Goal: Task Accomplishment & Management: Complete application form

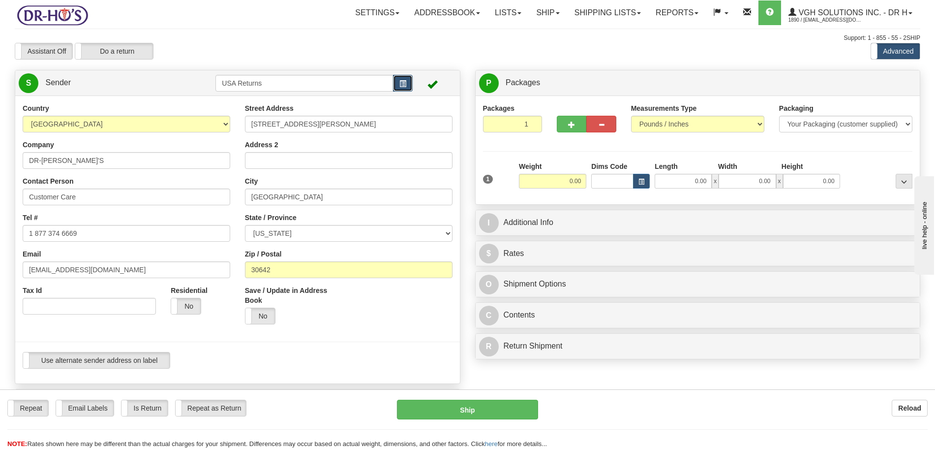
click at [406, 82] on span "button" at bounding box center [402, 84] width 7 height 6
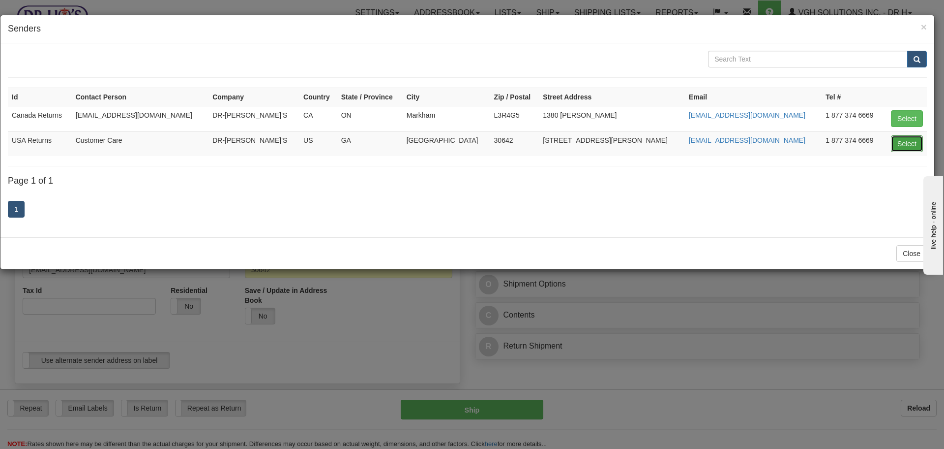
click at [900, 148] on button "Select" at bounding box center [907, 143] width 32 height 17
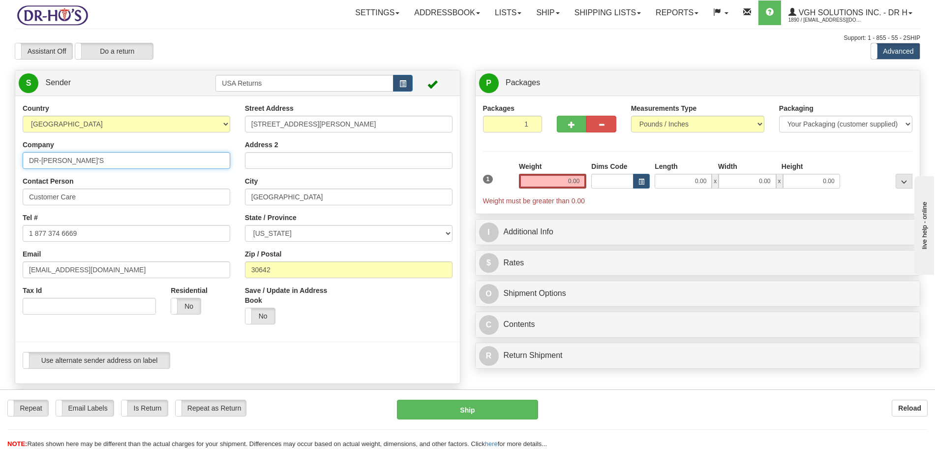
drag, startPoint x: 75, startPoint y: 171, endPoint x: 0, endPoint y: 172, distance: 75.3
click at [0, 172] on div "Toggle navigation Settings Shipping Preferences Fields Preferences New" at bounding box center [467, 405] width 935 height 811
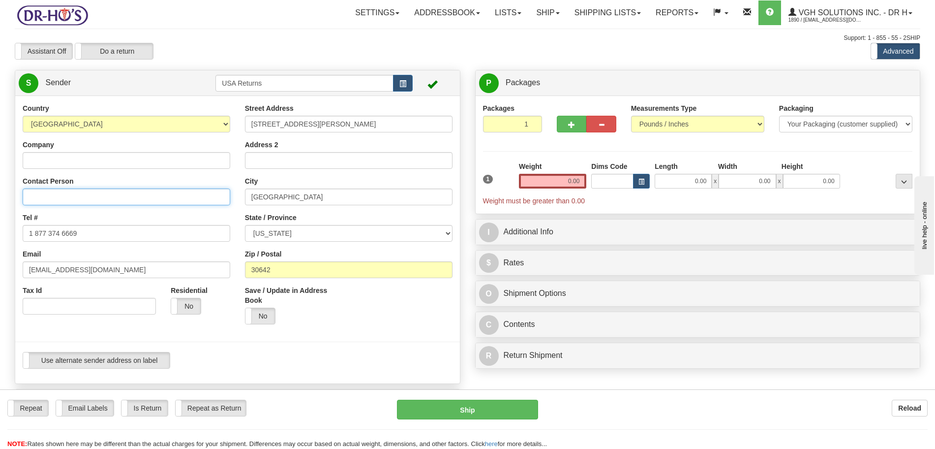
drag, startPoint x: 43, startPoint y: 206, endPoint x: 18, endPoint y: 206, distance: 25.1
click at [18, 206] on div "Country [GEOGRAPHIC_DATA] [GEOGRAPHIC_DATA] [GEOGRAPHIC_DATA] [GEOGRAPHIC_DATA]…" at bounding box center [126, 212] width 222 height 218
type input "1 877 3"
drag, startPoint x: 71, startPoint y: 232, endPoint x: 10, endPoint y: 238, distance: 61.8
click at [15, 238] on div "Country [GEOGRAPHIC_DATA] [GEOGRAPHIC_DATA] [GEOGRAPHIC_DATA] [GEOGRAPHIC_DATA]…" at bounding box center [237, 239] width 445 height 273
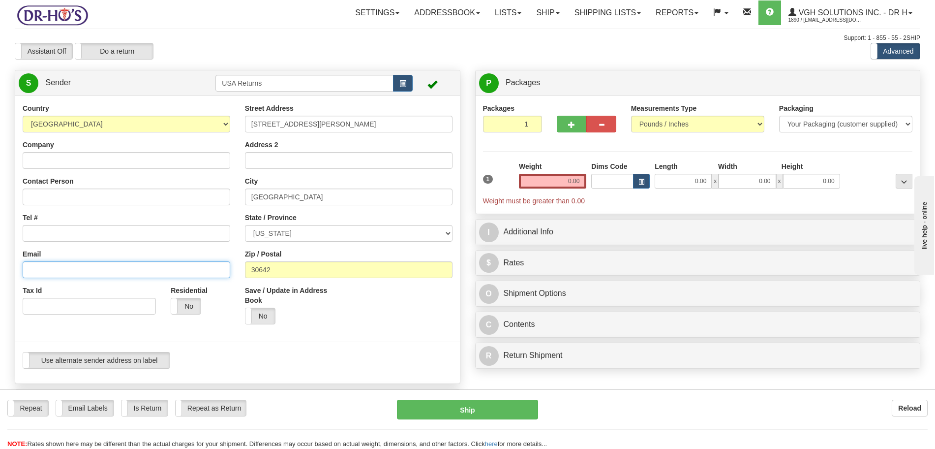
drag, startPoint x: 71, startPoint y: 269, endPoint x: 15, endPoint y: 269, distance: 56.6
click at [15, 269] on div "Country [GEOGRAPHIC_DATA] [GEOGRAPHIC_DATA] [GEOGRAPHIC_DATA] [GEOGRAPHIC_DATA]…" at bounding box center [237, 239] width 445 height 273
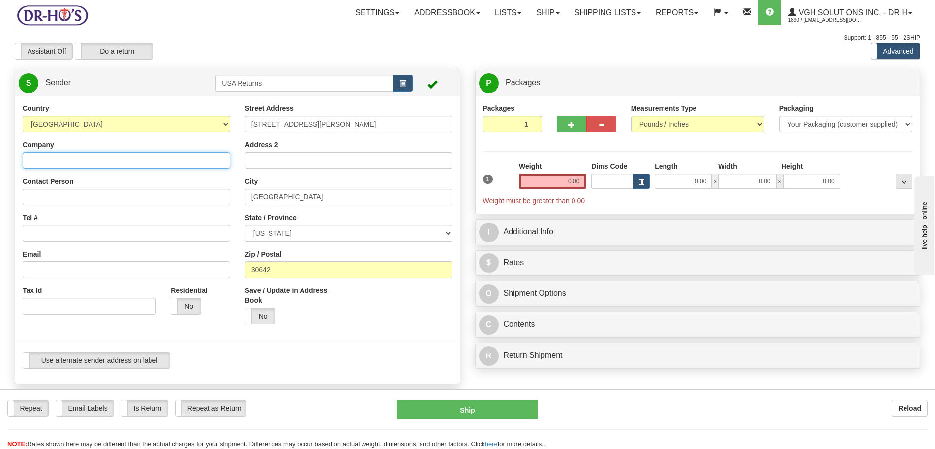
click at [66, 158] on input "Company" at bounding box center [127, 160] width 208 height 17
paste input "[PERSON_NAME]"
type input "[PERSON_NAME]"
click at [116, 205] on div "Country [GEOGRAPHIC_DATA] [GEOGRAPHIC_DATA] [GEOGRAPHIC_DATA] [GEOGRAPHIC_DATA]…" at bounding box center [126, 212] width 222 height 218
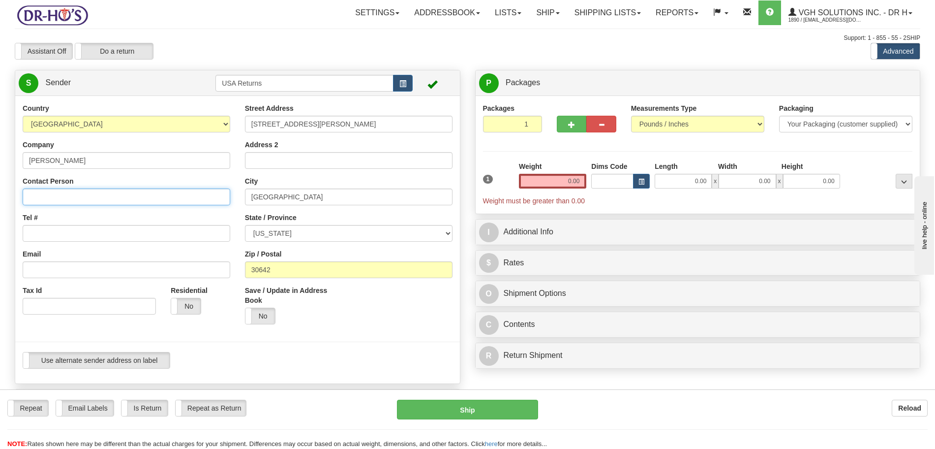
click at [115, 203] on input "Contact Person" at bounding box center [127, 196] width 208 height 17
paste input "[PERSON_NAME]"
type input "[PERSON_NAME]"
click at [80, 234] on input "Tel #" at bounding box center [127, 233] width 208 height 17
paste input "9206297771"
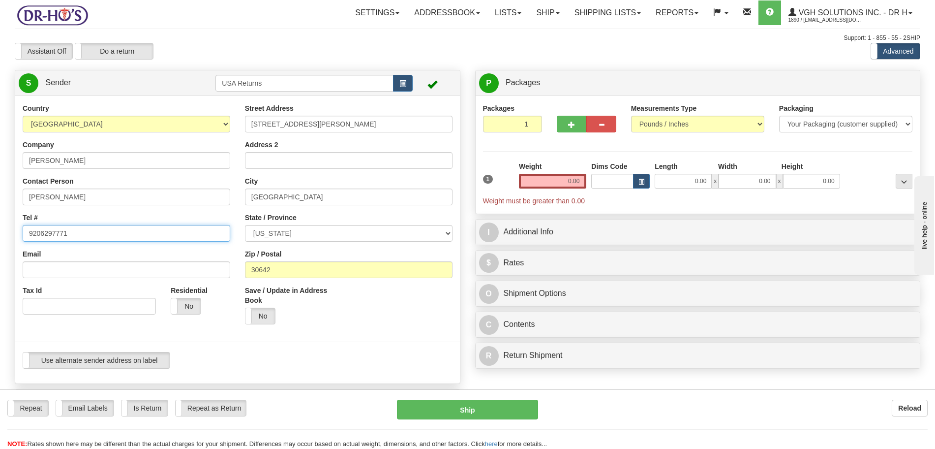
type input "9206297771"
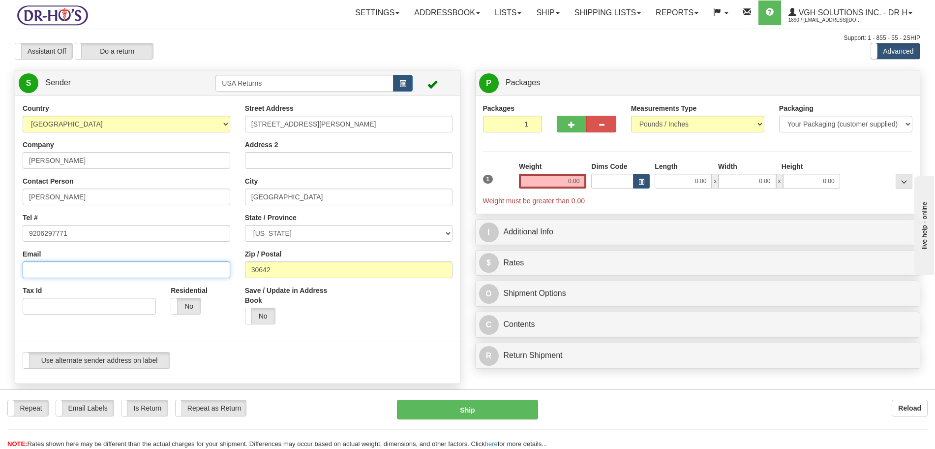
click at [58, 272] on input "Email" at bounding box center [127, 269] width 208 height 17
paste input "[EMAIL_ADDRESS][DOMAIN_NAME]"
type input "[EMAIL_ADDRESS][DOMAIN_NAME]"
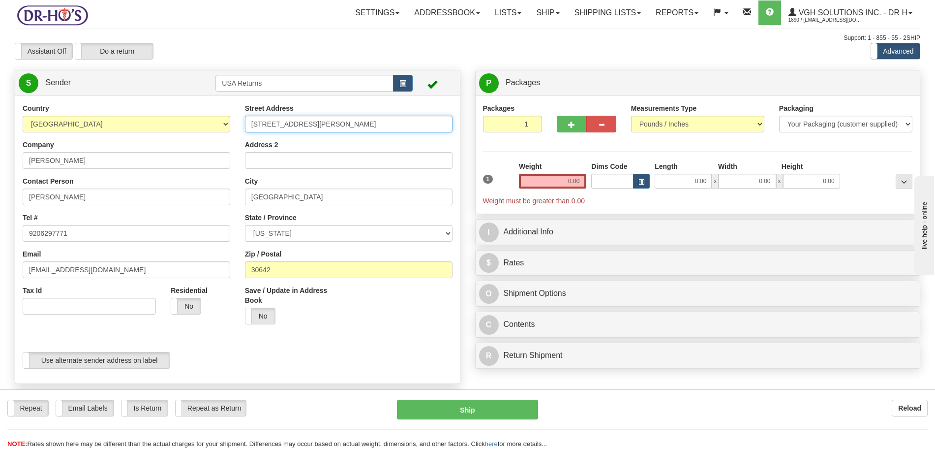
drag, startPoint x: 261, startPoint y: 126, endPoint x: 229, endPoint y: 126, distance: 31.5
click at [229, 126] on div "Country [GEOGRAPHIC_DATA] [GEOGRAPHIC_DATA] [GEOGRAPHIC_DATA] [GEOGRAPHIC_DATA]…" at bounding box center [237, 239] width 445 height 273
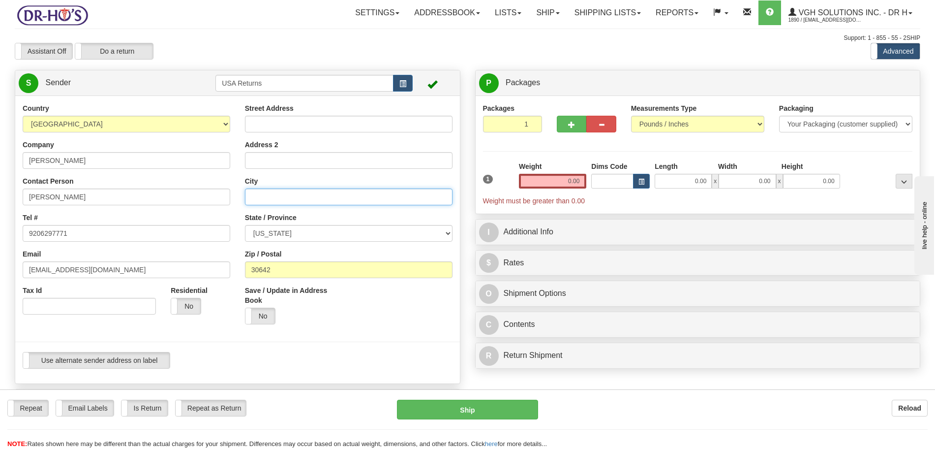
drag, startPoint x: 284, startPoint y: 198, endPoint x: 221, endPoint y: 204, distance: 63.2
click at [225, 201] on div "Country [GEOGRAPHIC_DATA] [GEOGRAPHIC_DATA] [GEOGRAPHIC_DATA] [GEOGRAPHIC_DATA]…" at bounding box center [237, 239] width 445 height 273
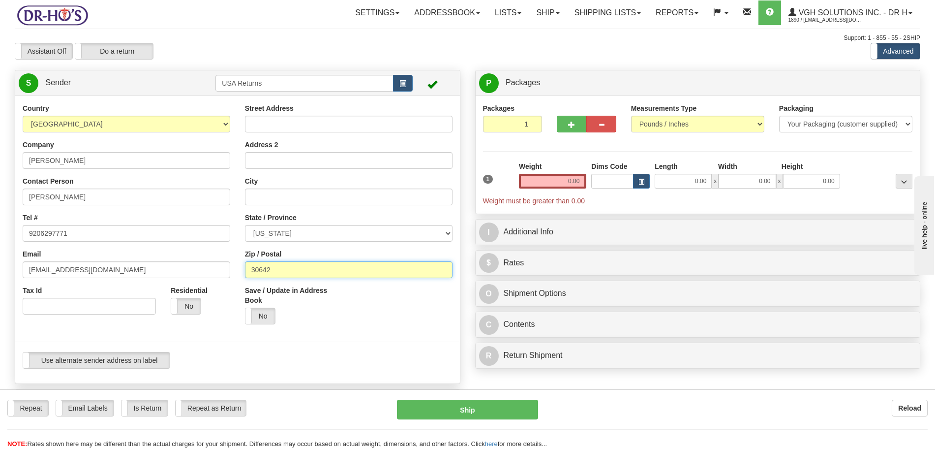
type input "3"
drag, startPoint x: 285, startPoint y: 269, endPoint x: 227, endPoint y: 270, distance: 58.1
click at [227, 270] on div "Country [GEOGRAPHIC_DATA] [GEOGRAPHIC_DATA] [GEOGRAPHIC_DATA] [GEOGRAPHIC_DATA]…" at bounding box center [237, 239] width 445 height 273
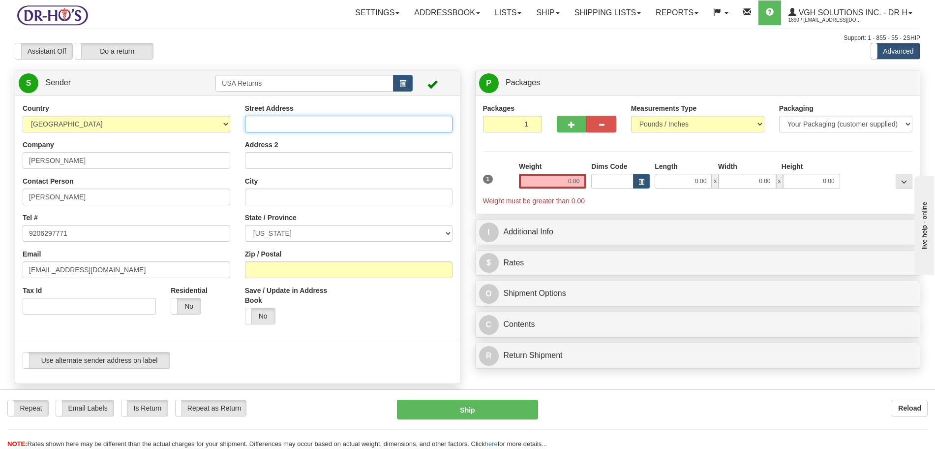
drag, startPoint x: 276, startPoint y: 122, endPoint x: 291, endPoint y: 113, distance: 17.7
click at [277, 122] on input "Street Address" at bounding box center [349, 124] width 208 height 17
paste input "[STREET_ADDRESS]"
type input "[STREET_ADDRESS]"
drag, startPoint x: 269, startPoint y: 206, endPoint x: 273, endPoint y: 200, distance: 6.7
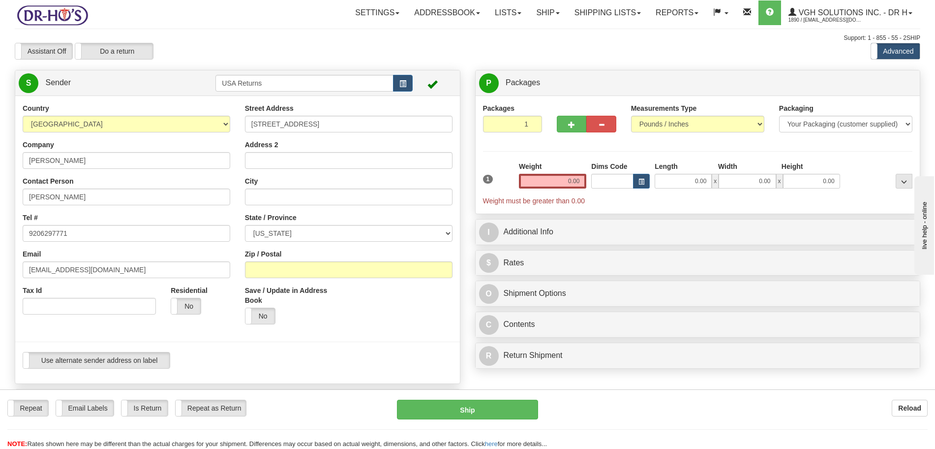
click at [271, 203] on div "Street Address [STREET_ADDRESS] Address 2 City State / Province [US_STATE] [US_…" at bounding box center [349, 217] width 222 height 228
click at [276, 196] on input "City" at bounding box center [349, 196] width 208 height 17
paste input "[PERSON_NAME]"
type input "[PERSON_NAME]"
click at [293, 234] on select "[US_STATE] [US_STATE] [US_STATE] [US_STATE] Armed Forces America Armed Forces E…" at bounding box center [349, 233] width 208 height 17
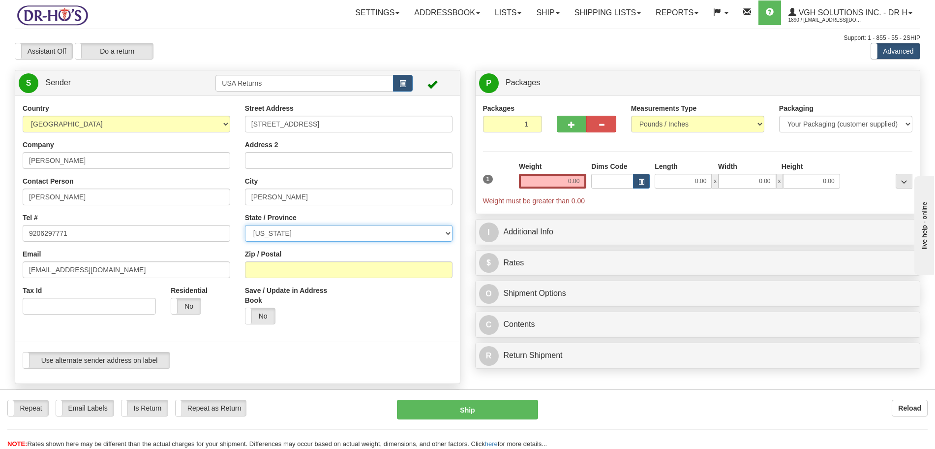
select select "WI"
click at [245, 225] on select "[US_STATE] [US_STATE] [US_STATE] [US_STATE] Armed Forces America Armed Forces E…" at bounding box center [349, 233] width 208 height 17
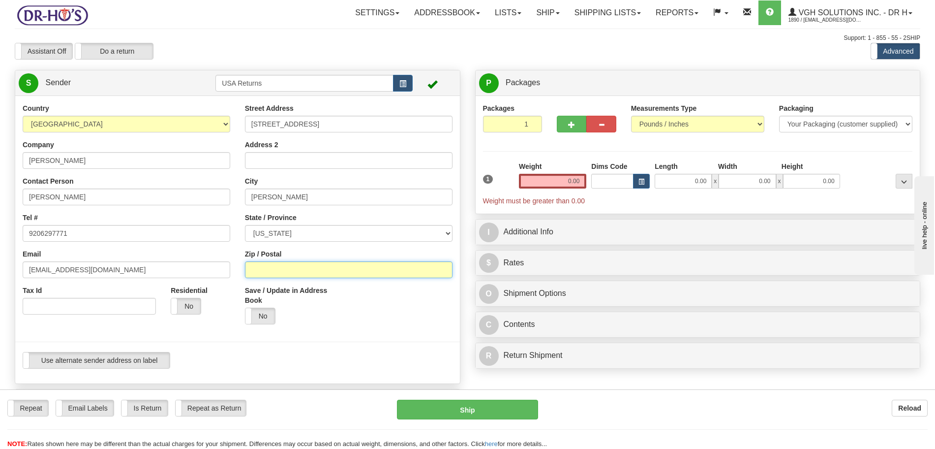
click at [279, 264] on input "Zip / Postal" at bounding box center [349, 269] width 208 height 17
paste input "54247"
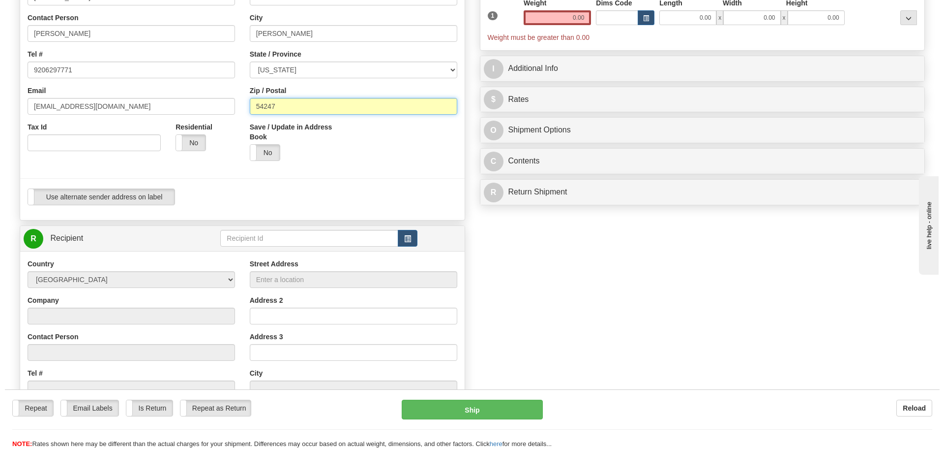
scroll to position [184, 0]
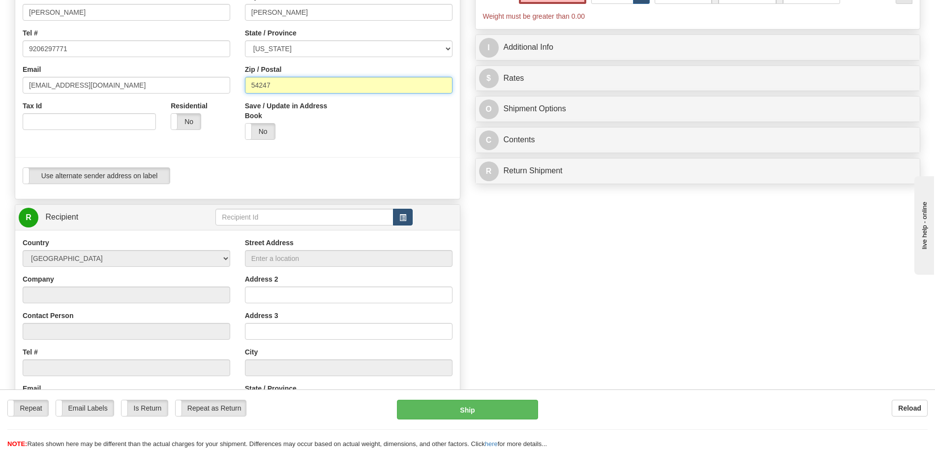
type input "54247"
click at [404, 217] on span "button" at bounding box center [402, 217] width 7 height 6
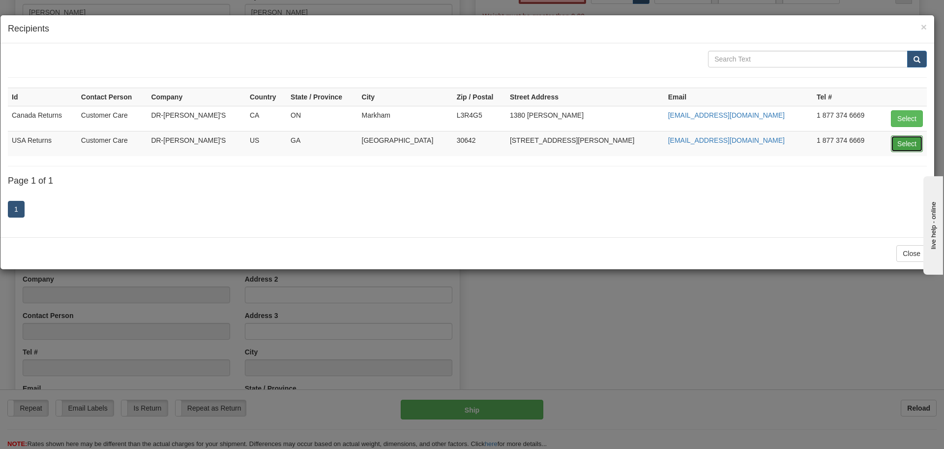
click at [911, 142] on button "Select" at bounding box center [907, 143] width 32 height 17
type input "USA Returns"
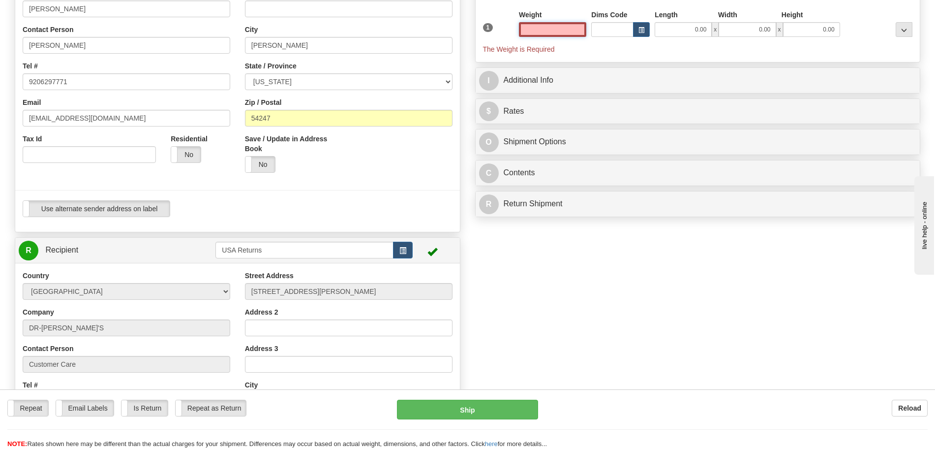
scroll to position [51, 0]
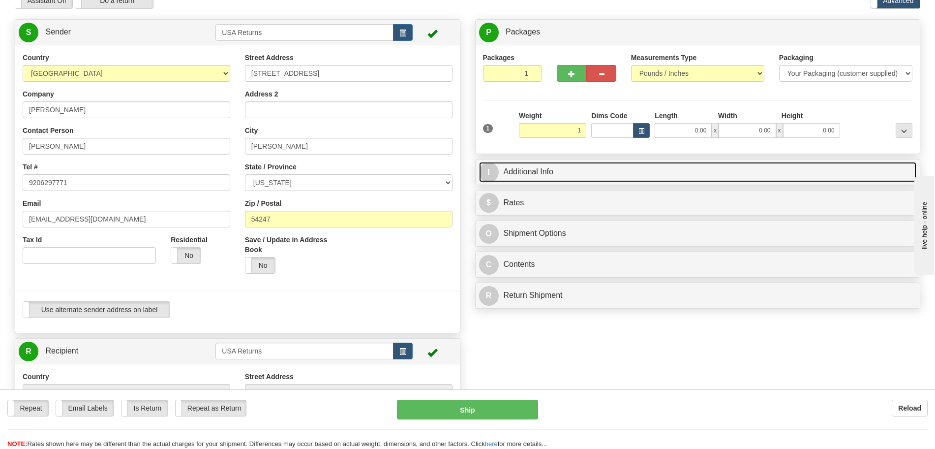
type input "1.00"
click at [609, 174] on link "I Additional Info" at bounding box center [698, 172] width 438 height 20
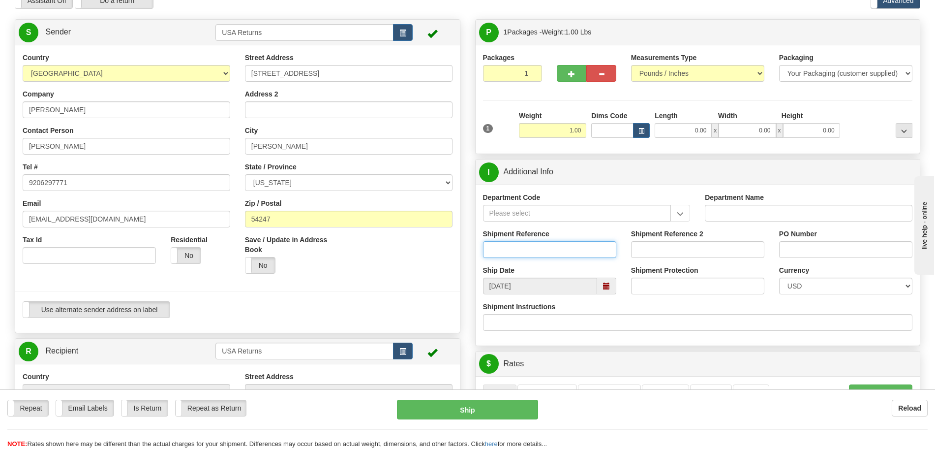
click at [553, 247] on input "Shipment Reference" at bounding box center [549, 249] width 133 height 17
paste input "1197410"
type input "1197410"
click at [608, 282] on span at bounding box center [606, 285] width 7 height 7
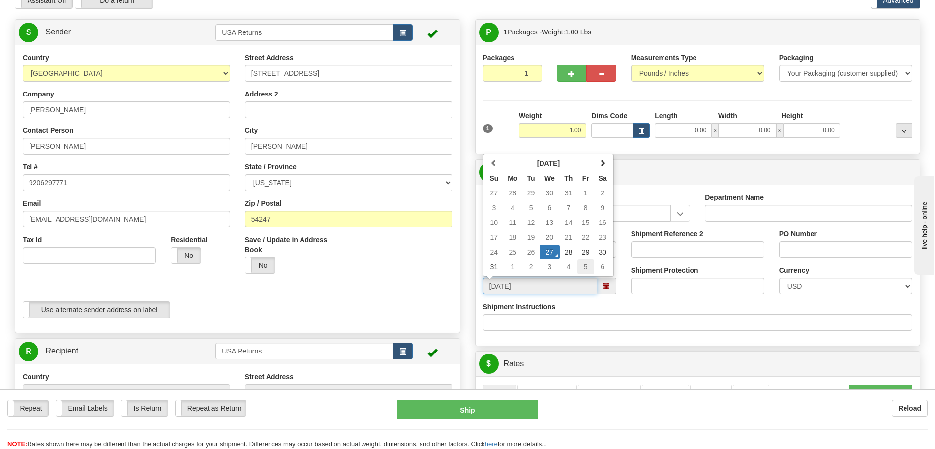
click at [584, 267] on td "5" at bounding box center [586, 266] width 17 height 15
type input "[DATE]"
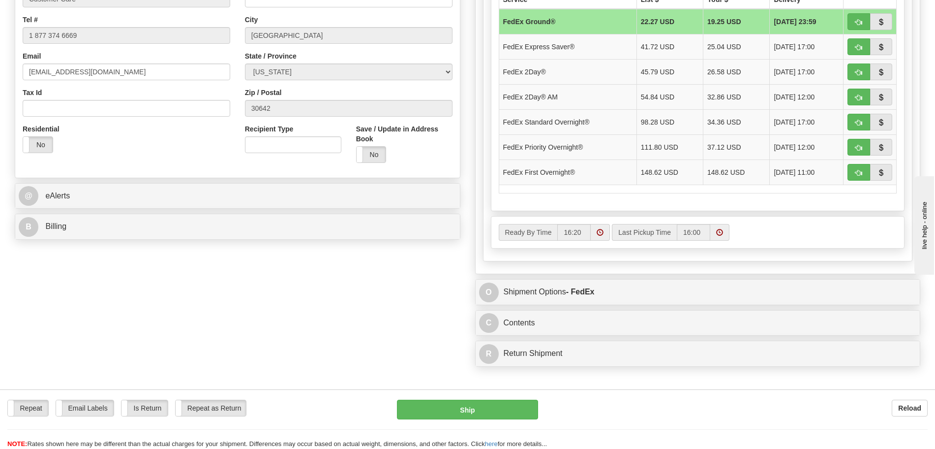
scroll to position [708, 0]
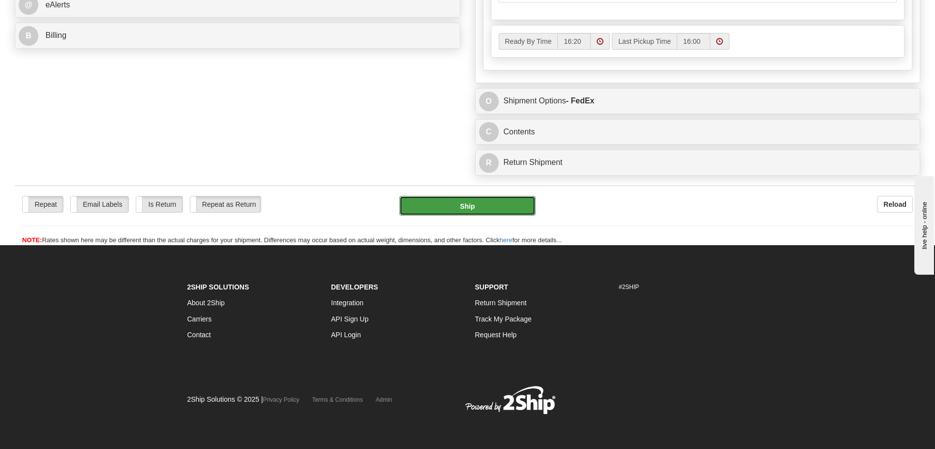
click at [465, 201] on button "Ship" at bounding box center [467, 206] width 136 height 20
type input "92"
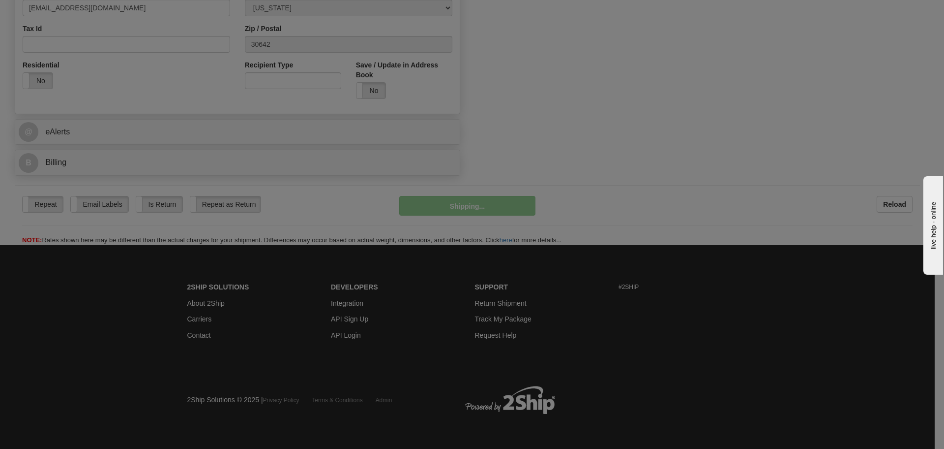
scroll to position [581, 0]
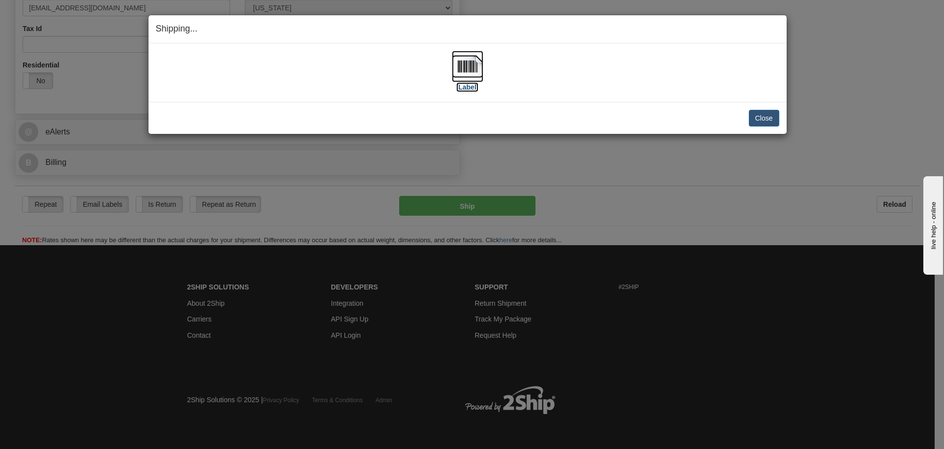
click at [464, 89] on label "[Label]" at bounding box center [467, 87] width 23 height 10
